Goal: Navigation & Orientation: Find specific page/section

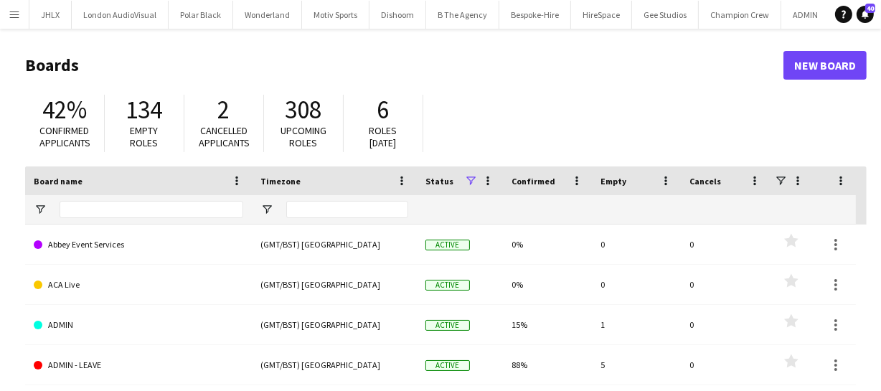
click at [14, 21] on button "Menu" at bounding box center [14, 14] width 29 height 29
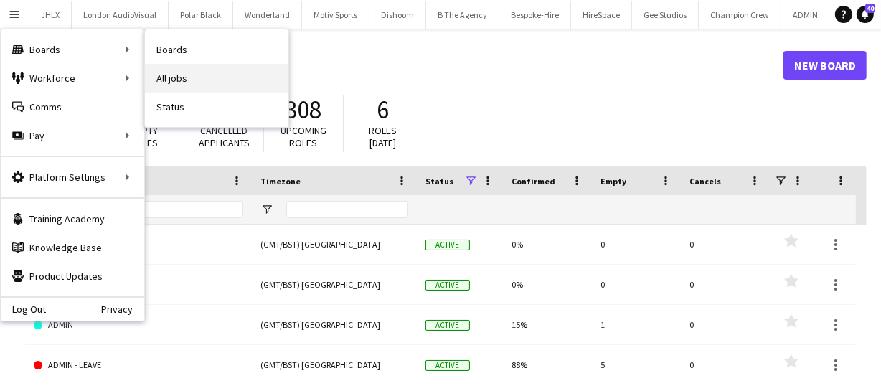
click at [215, 84] on link "All jobs" at bounding box center [217, 78] width 144 height 29
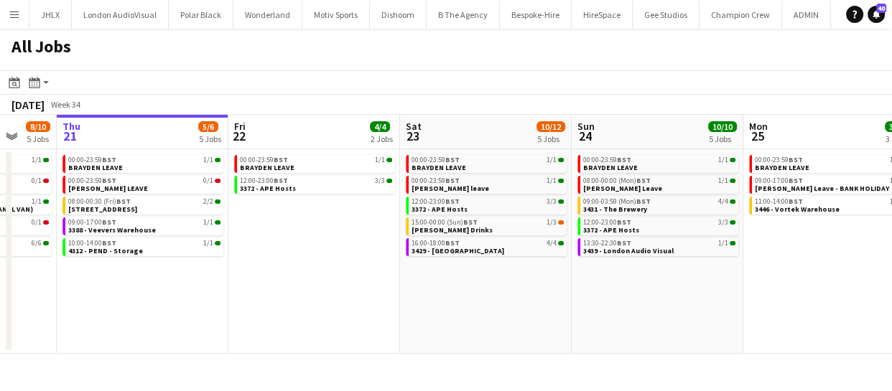
scroll to position [0, 531]
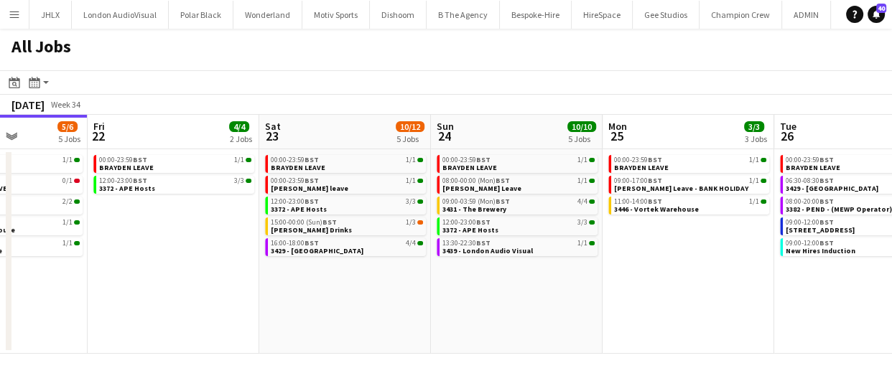
drag, startPoint x: 480, startPoint y: 294, endPoint x: 225, endPoint y: 296, distance: 255.6
click at [225, 296] on app-calendar-viewport "Mon 18 3/3 3 Jobs Tue 19 11/12 5 Jobs Wed 20 8/10 5 Jobs Thu 21 5/6 5 Jobs Fri …" at bounding box center [446, 234] width 892 height 239
click at [368, 299] on app-calendar-viewport "Mon 18 3/3 3 Jobs Tue 19 11/12 5 Jobs Wed 20 8/10 5 Jobs Thu 21 5/6 5 Jobs Fri …" at bounding box center [446, 234] width 892 height 239
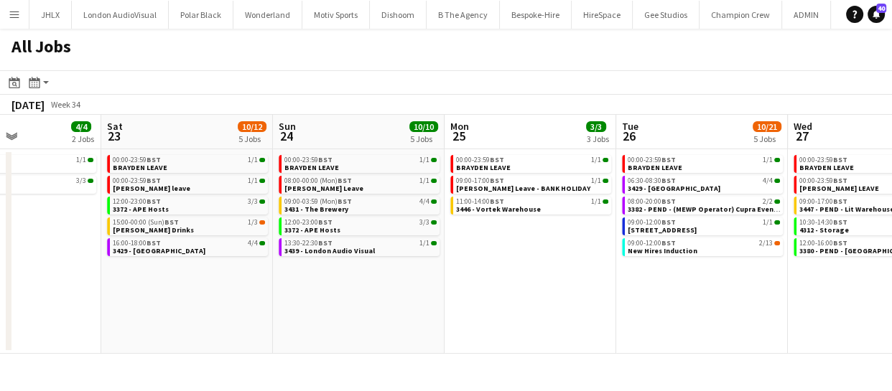
scroll to position [0, 510]
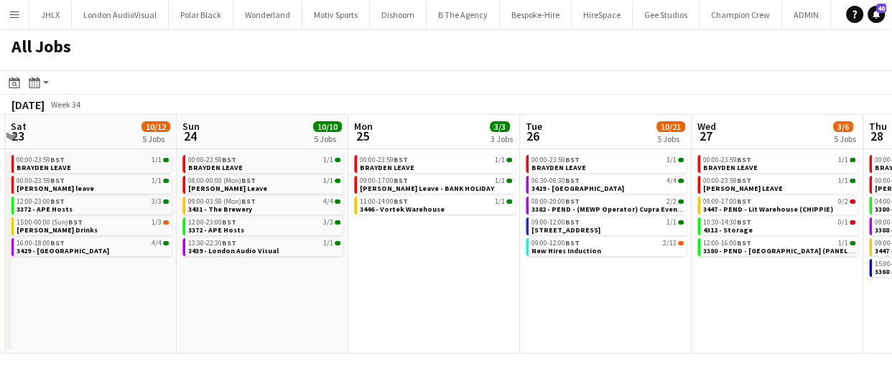
drag, startPoint x: 457, startPoint y: 295, endPoint x: 443, endPoint y: 296, distance: 14.4
click at [385, 296] on app-calendar-viewport "Wed 20 8/10 5 Jobs Thu 21 5/6 5 Jobs Fri 22 4/4 2 Jobs Sat 23 10/12 5 Jobs Sun …" at bounding box center [446, 234] width 892 height 239
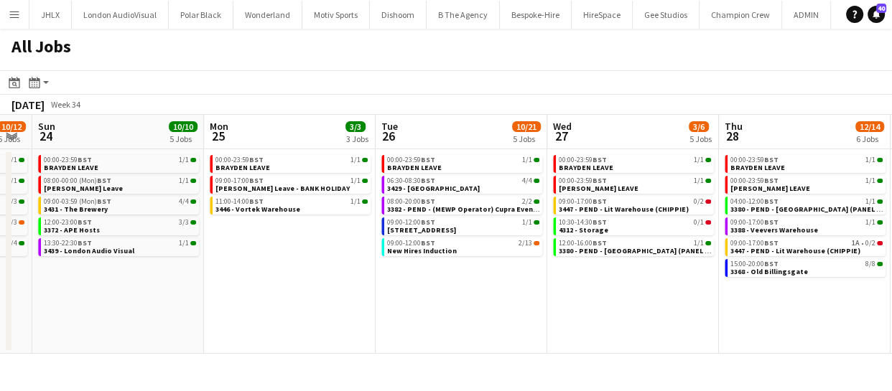
drag, startPoint x: 387, startPoint y: 298, endPoint x: 423, endPoint y: 291, distance: 36.5
click at [350, 298] on app-calendar-viewport "Wed 20 8/10 5 Jobs Thu 21 5/6 5 Jobs Fri 22 4/4 2 Jobs Sat 23 10/12 5 Jobs Sun …" at bounding box center [446, 234] width 892 height 239
click at [342, 296] on app-all-jobs "All Jobs Date picker [DATE] [DATE] [DATE] M [DATE] T [DATE] W [DATE] T [DATE] F…" at bounding box center [446, 191] width 892 height 325
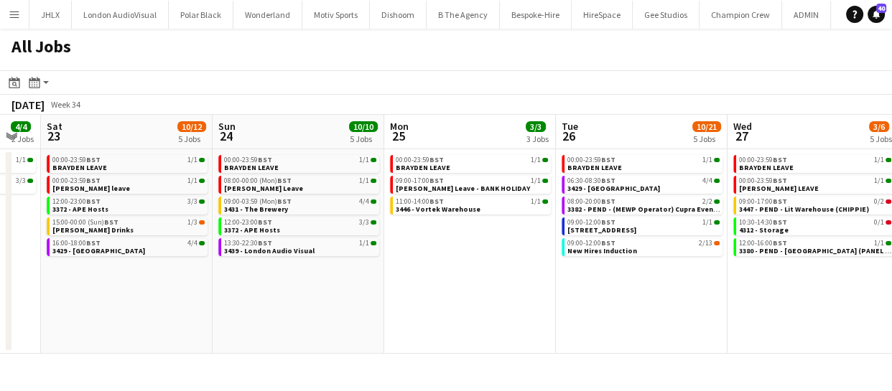
drag, startPoint x: 162, startPoint y: 308, endPoint x: 418, endPoint y: 284, distance: 257.4
click at [418, 284] on app-calendar-viewport "Thu 21 5/6 5 Jobs Fri 22 4/4 2 Jobs Sat 23 10/12 5 Jobs Sun 24 10/10 5 Jobs Mon…" at bounding box center [446, 234] width 892 height 239
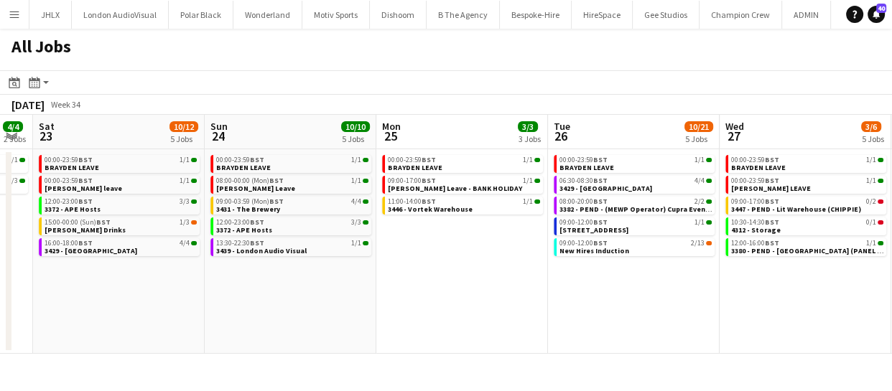
drag, startPoint x: 260, startPoint y: 327, endPoint x: 452, endPoint y: 301, distance: 193.3
click at [459, 296] on app-calendar-viewport "Thu 21 5/6 5 Jobs Fri 22 4/4 2 Jobs Sat 23 10/12 5 Jobs Sun 24 10/10 5 Jobs Mon…" at bounding box center [446, 234] width 892 height 239
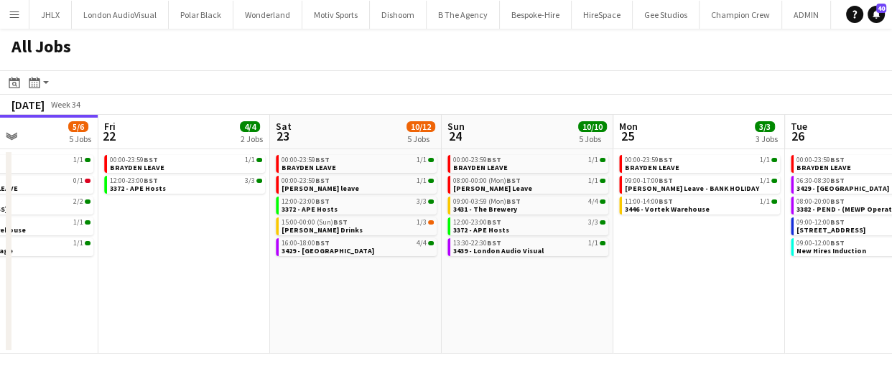
drag, startPoint x: 354, startPoint y: 309, endPoint x: 602, endPoint y: 286, distance: 249.5
click at [611, 286] on app-calendar-viewport "Tue 19 11/12 5 Jobs Wed 20 8/10 5 Jobs Thu 21 5/6 5 Jobs Fri 22 4/4 2 Jobs Sat …" at bounding box center [446, 234] width 892 height 239
